Goal: Task Accomplishment & Management: Manage account settings

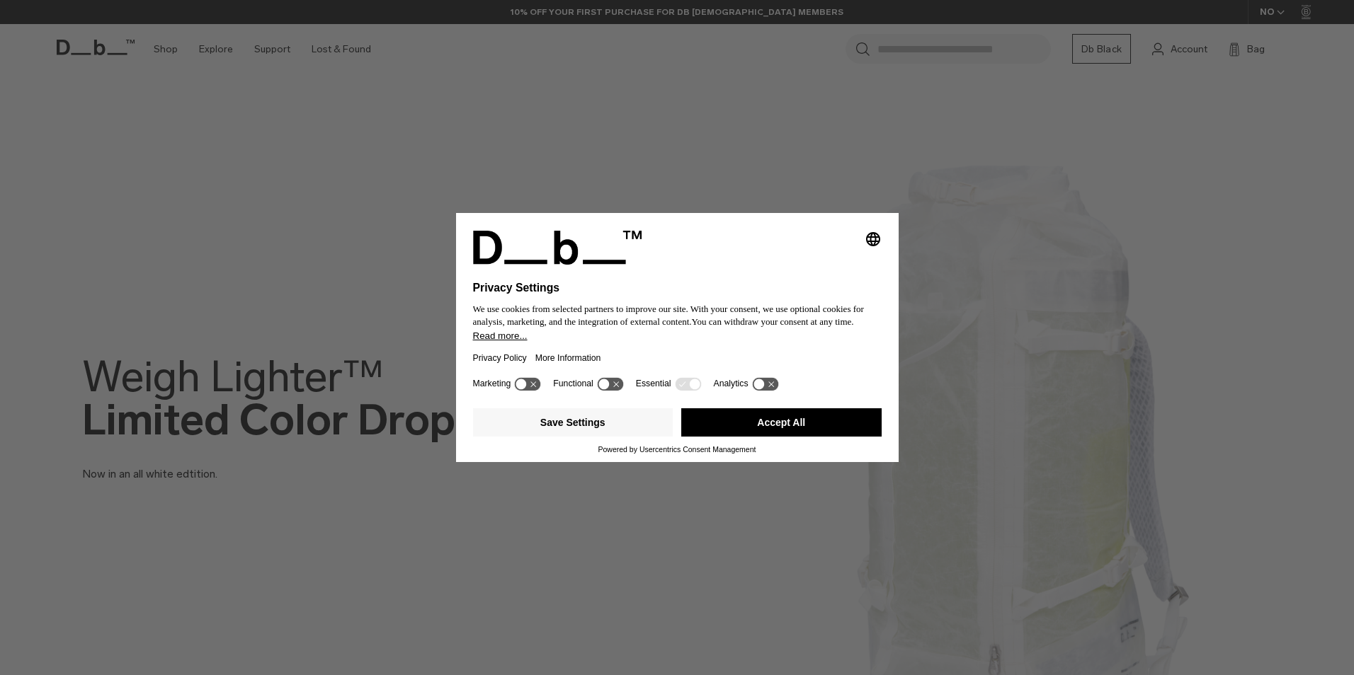
click at [777, 421] on button "Accept All" at bounding box center [781, 422] width 200 height 28
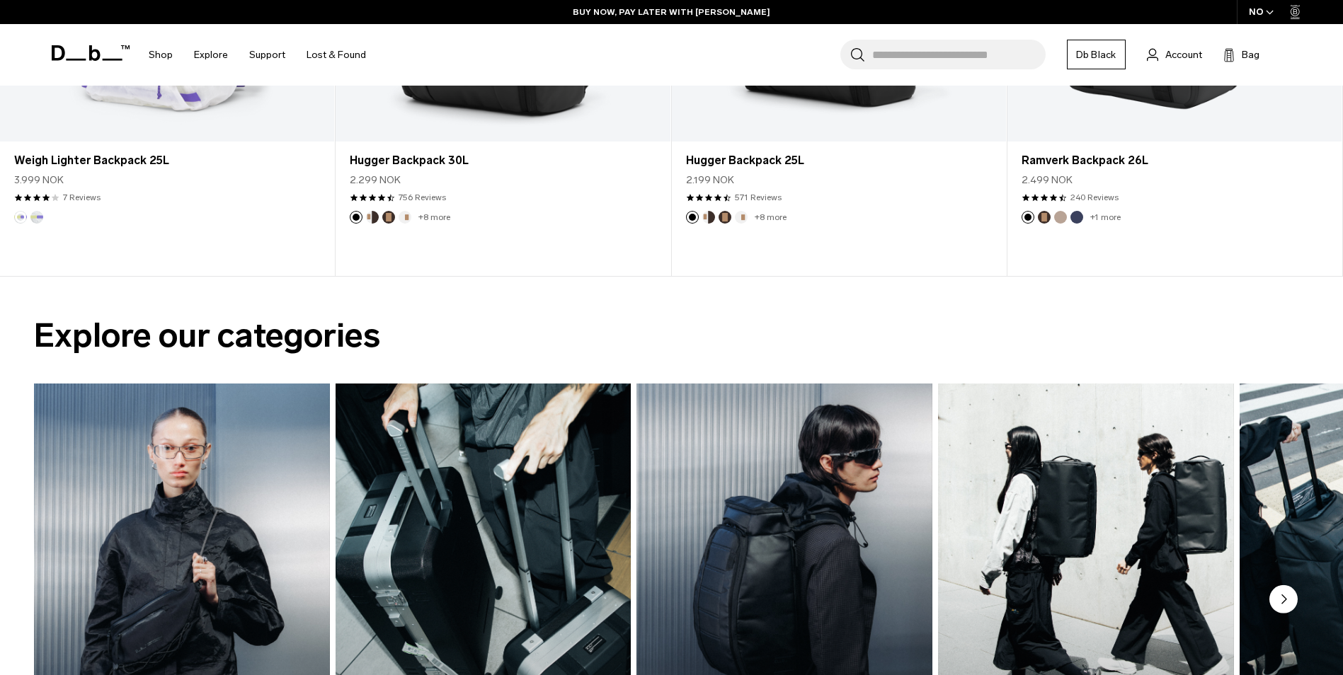
scroll to position [1133, 0]
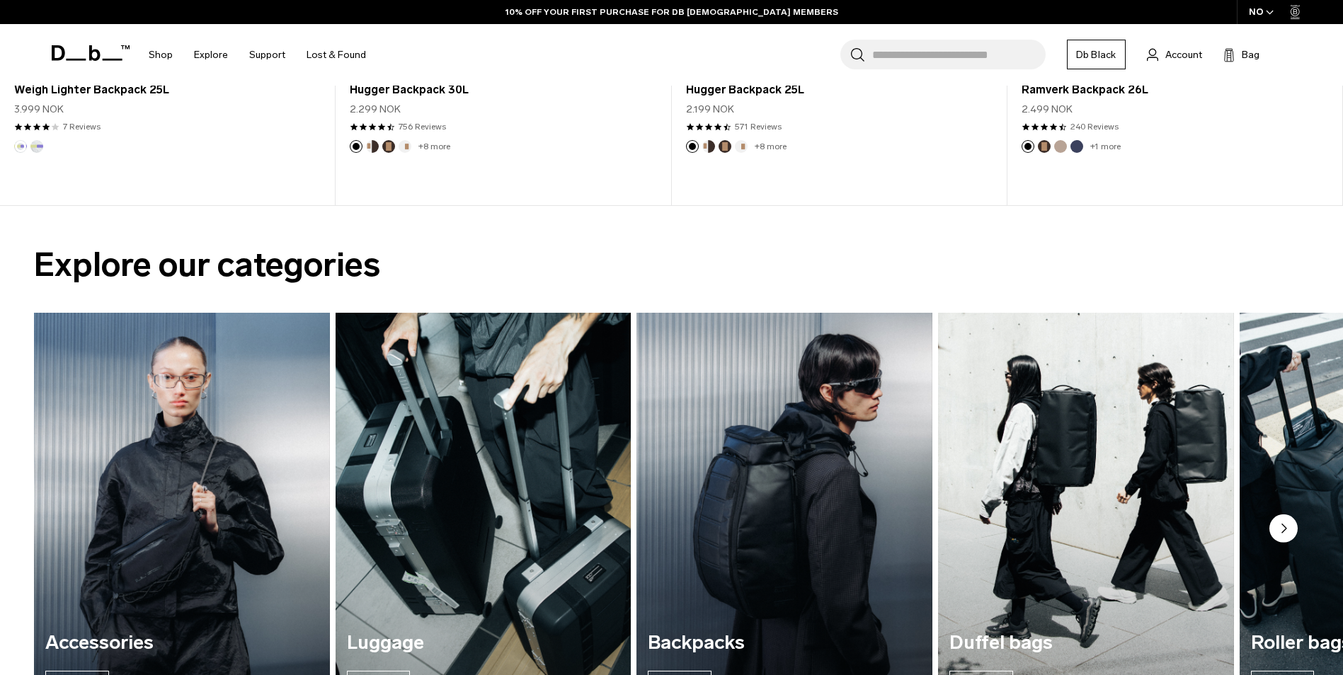
click at [1124, 207] on div "Explore our categories Accessories Explore Luggage Explore Backpacks Explore Du…" at bounding box center [671, 499] width 1343 height 586
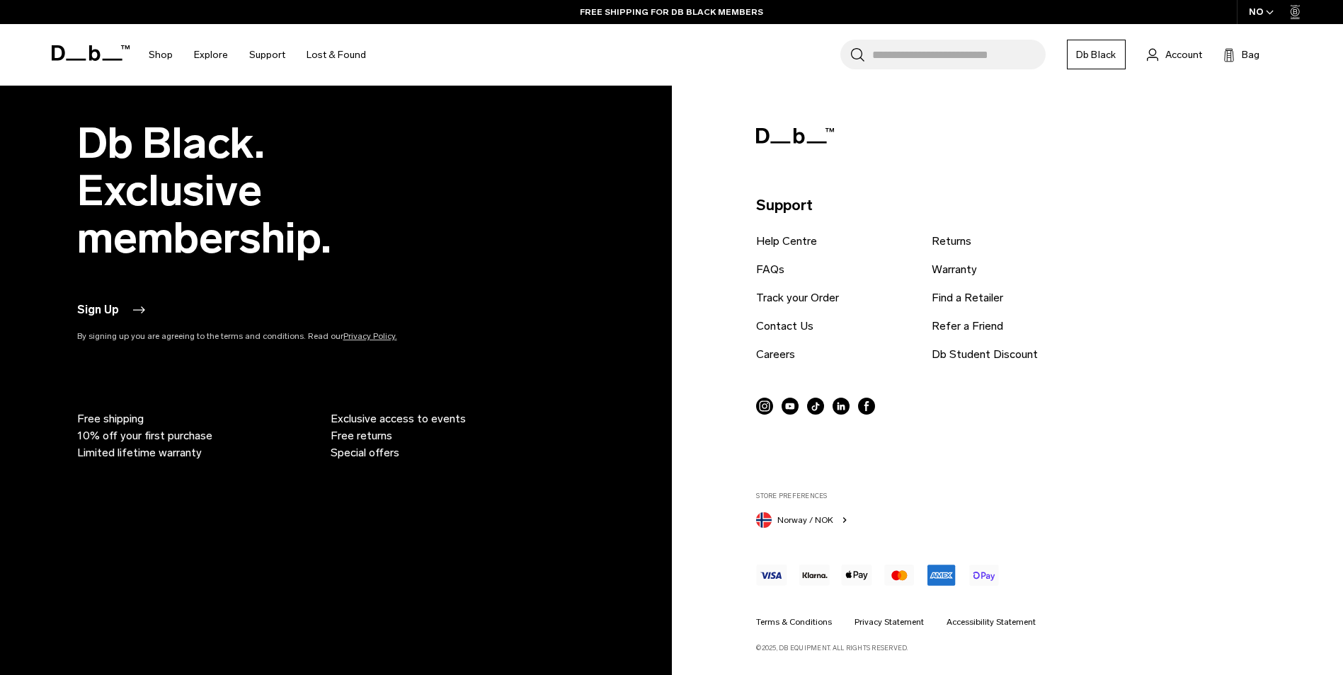
scroll to position [3513, 0]
click at [1258, 11] on div "NO" at bounding box center [1262, 12] width 50 height 24
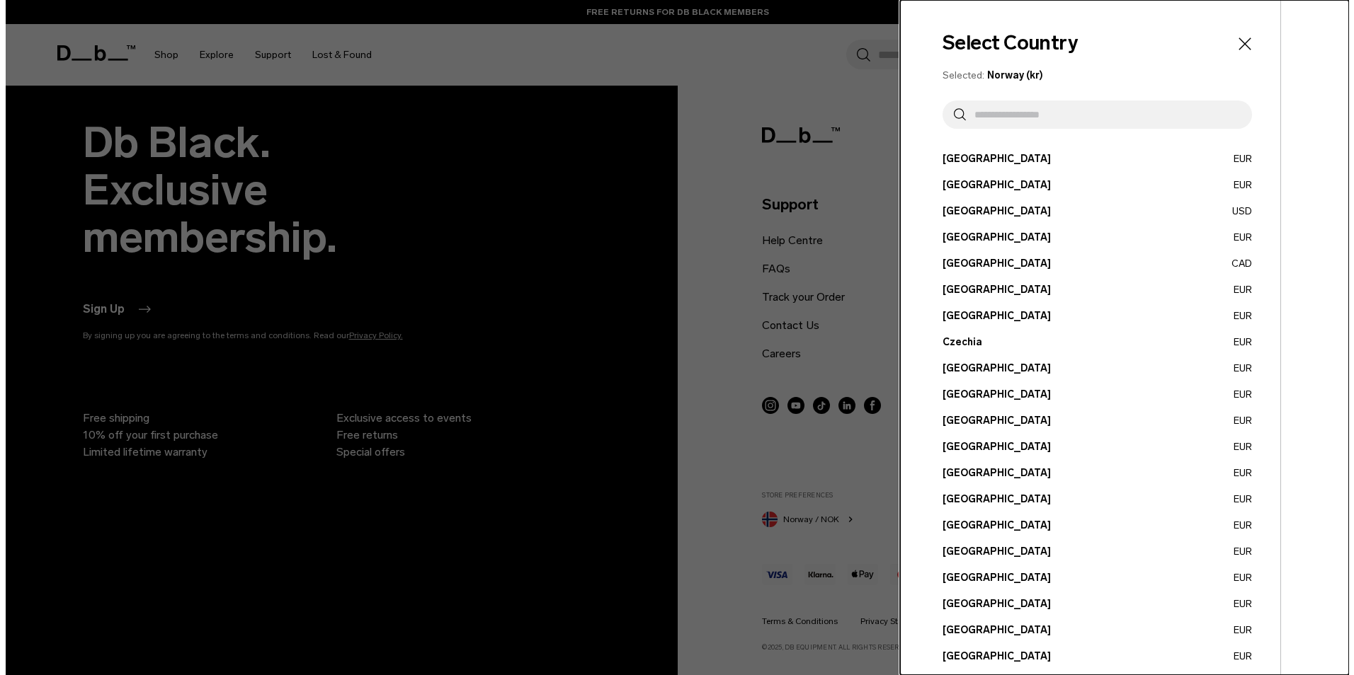
scroll to position [3536, 0]
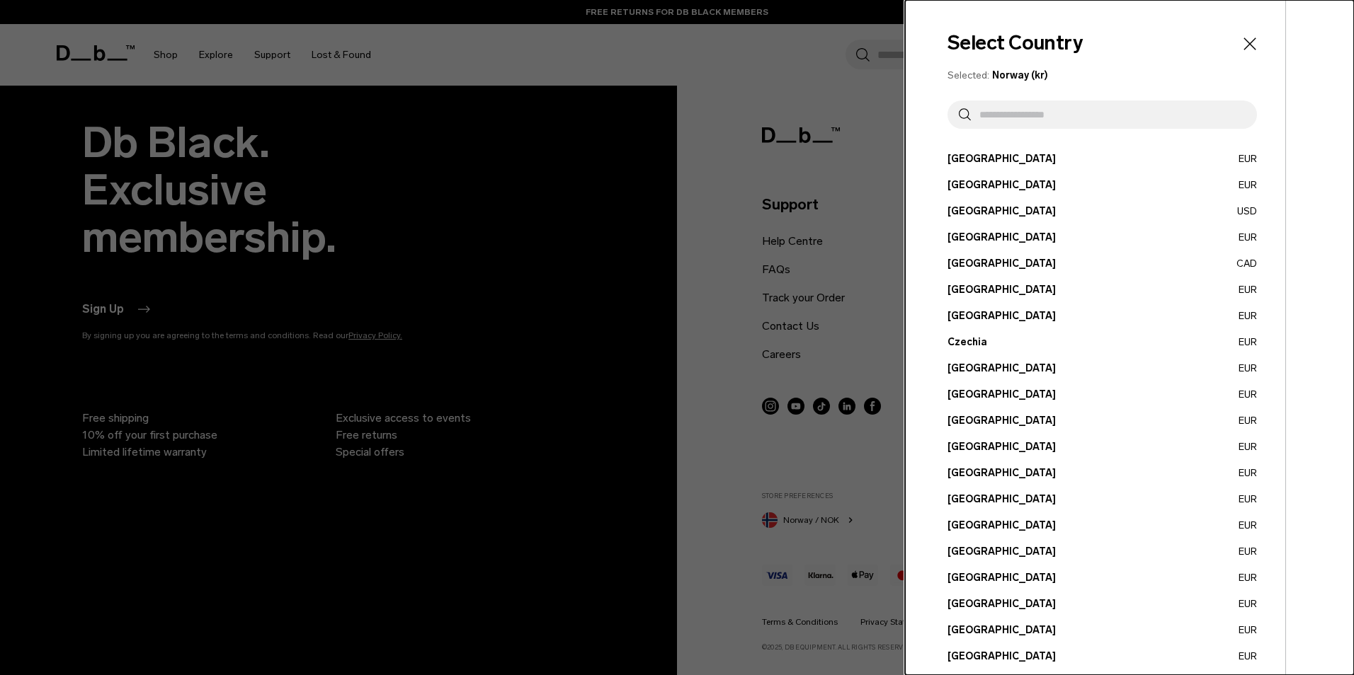
click at [1004, 120] on input "text" at bounding box center [1108, 115] width 275 height 28
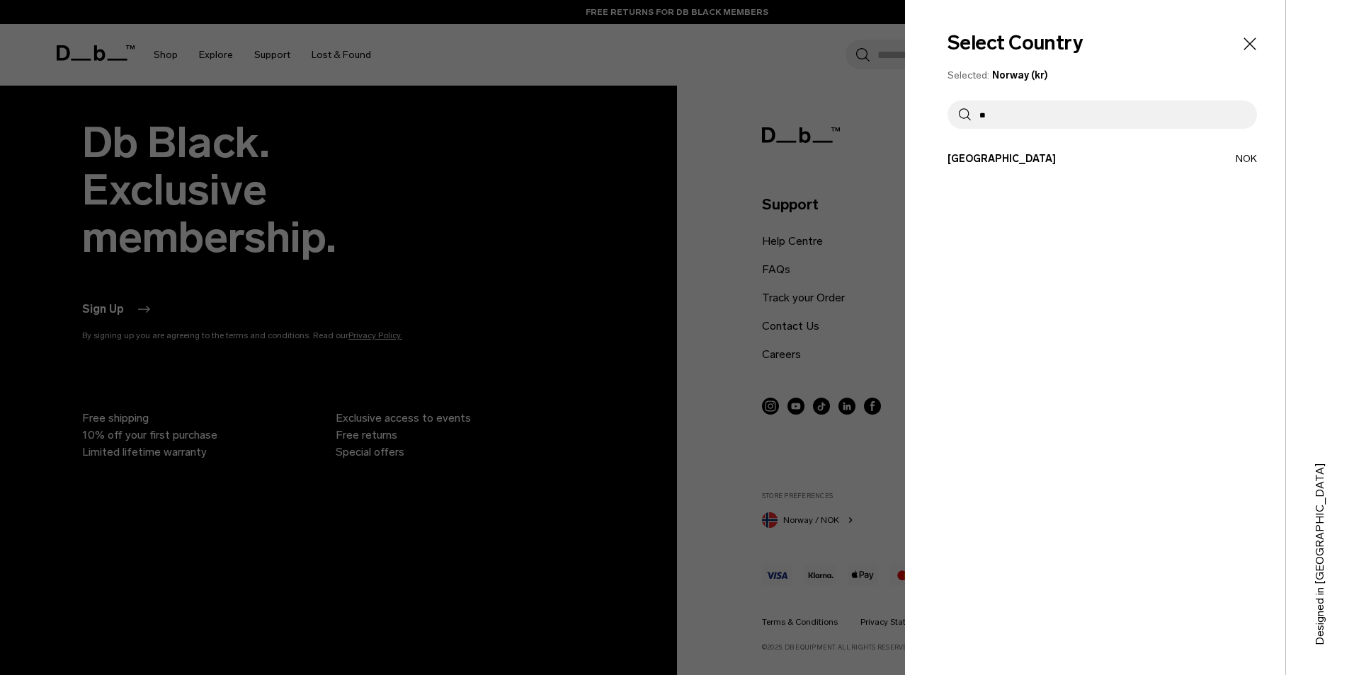
type input "**"
click at [966, 156] on button "Norway NOK" at bounding box center [1101, 158] width 309 height 15
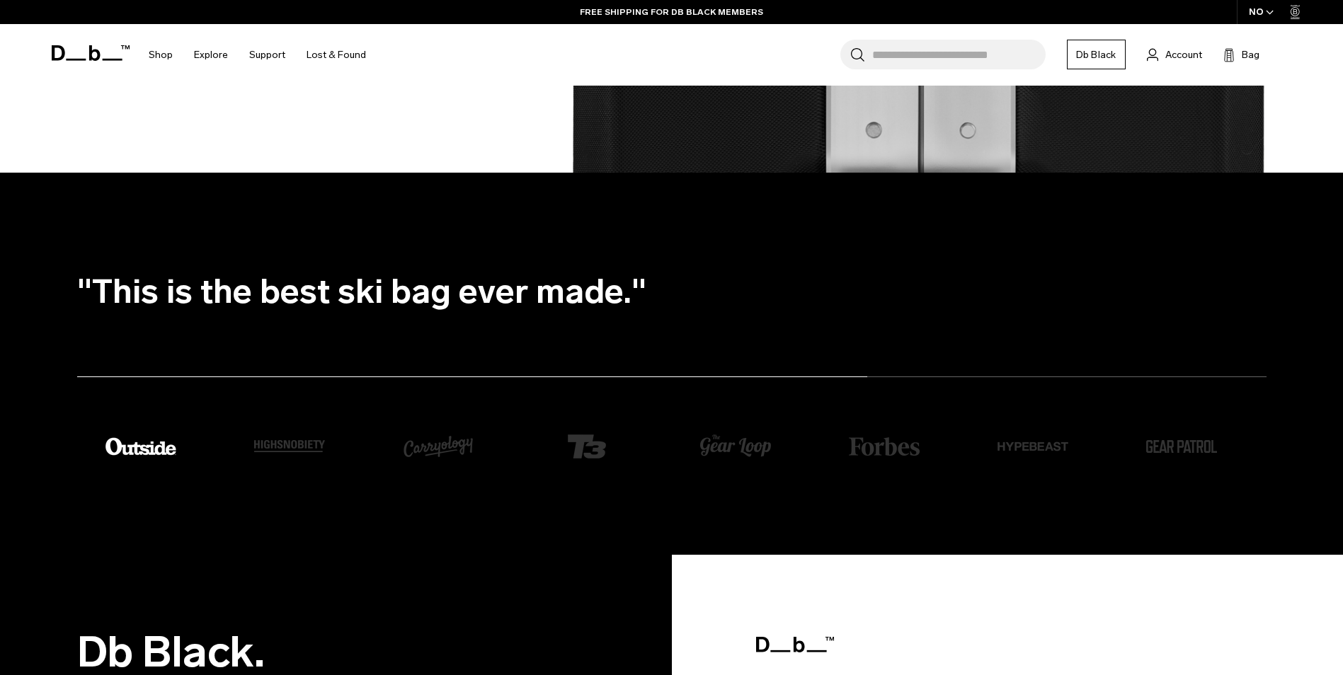
scroll to position [2876, 0]
